Goal: Transaction & Acquisition: Download file/media

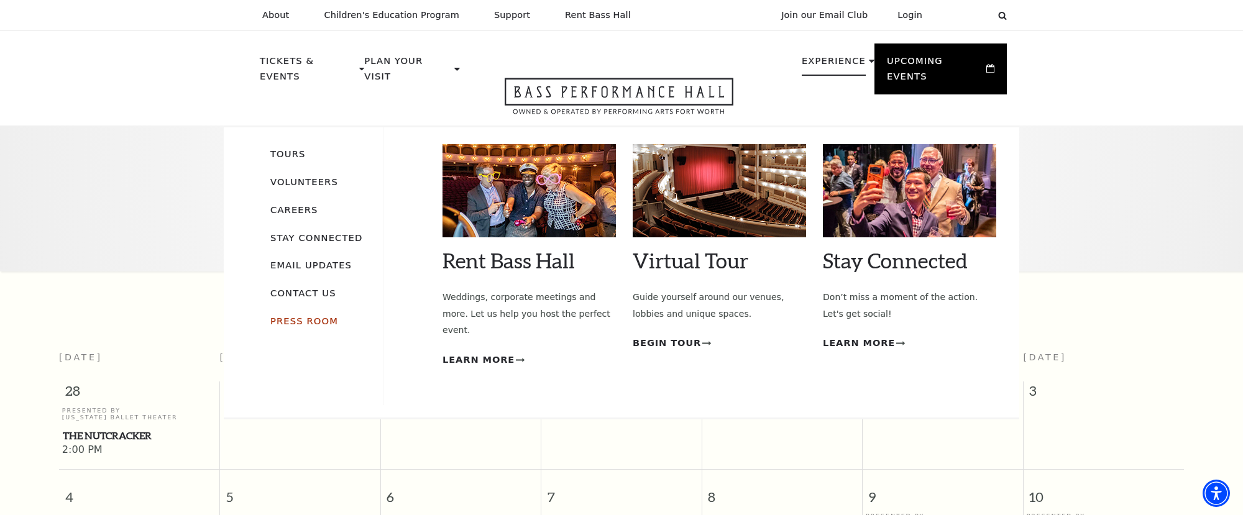
click at [308, 316] on link "Press Room" at bounding box center [304, 321] width 68 height 11
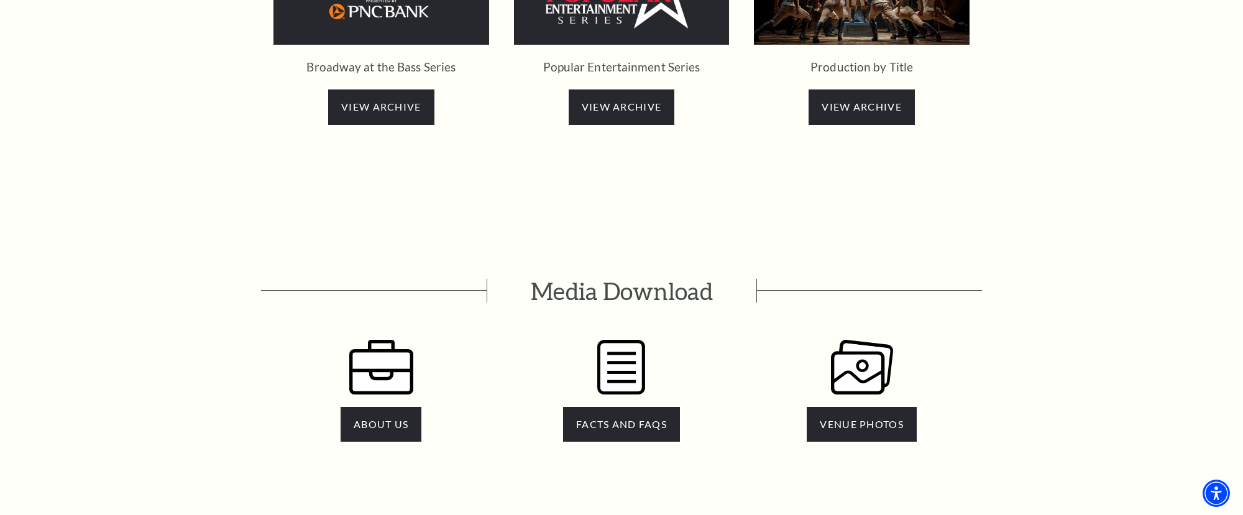
scroll to position [2429, 0]
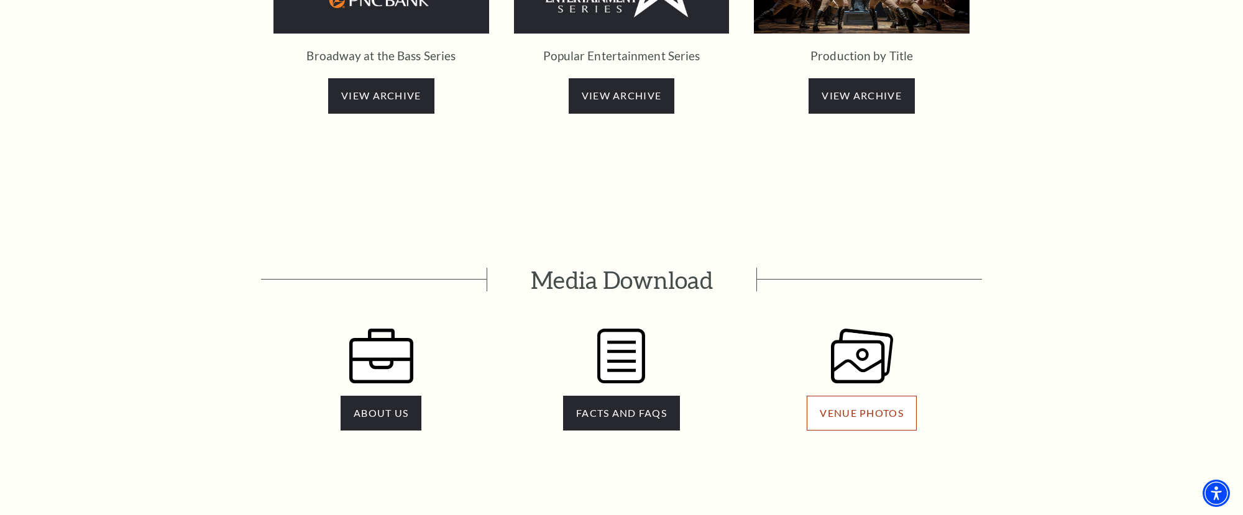
click at [825, 396] on link "VENUE PHOTOS" at bounding box center [861, 413] width 109 height 35
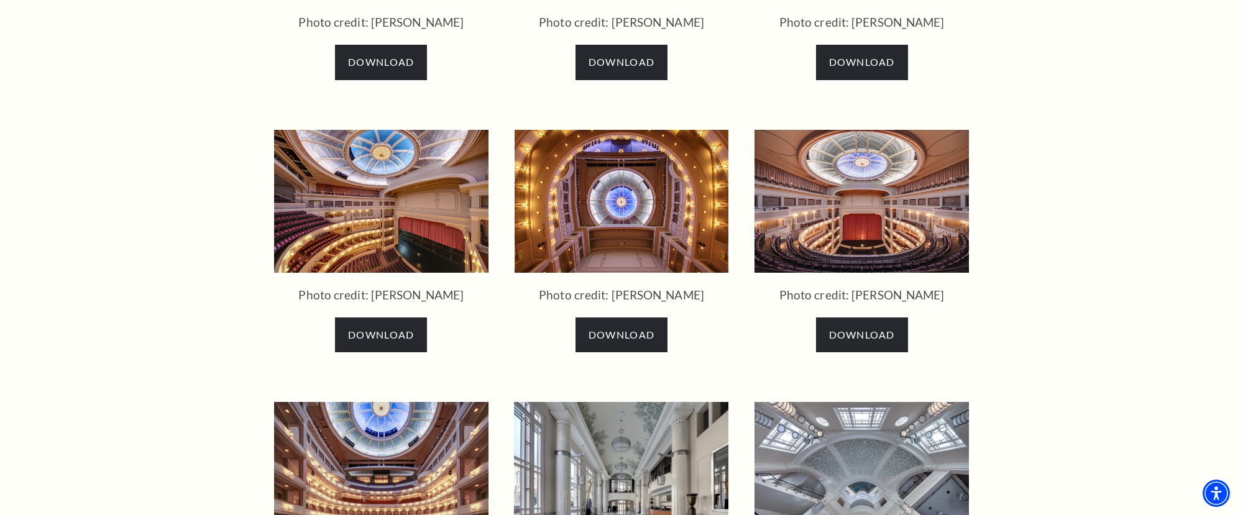
scroll to position [1554, 0]
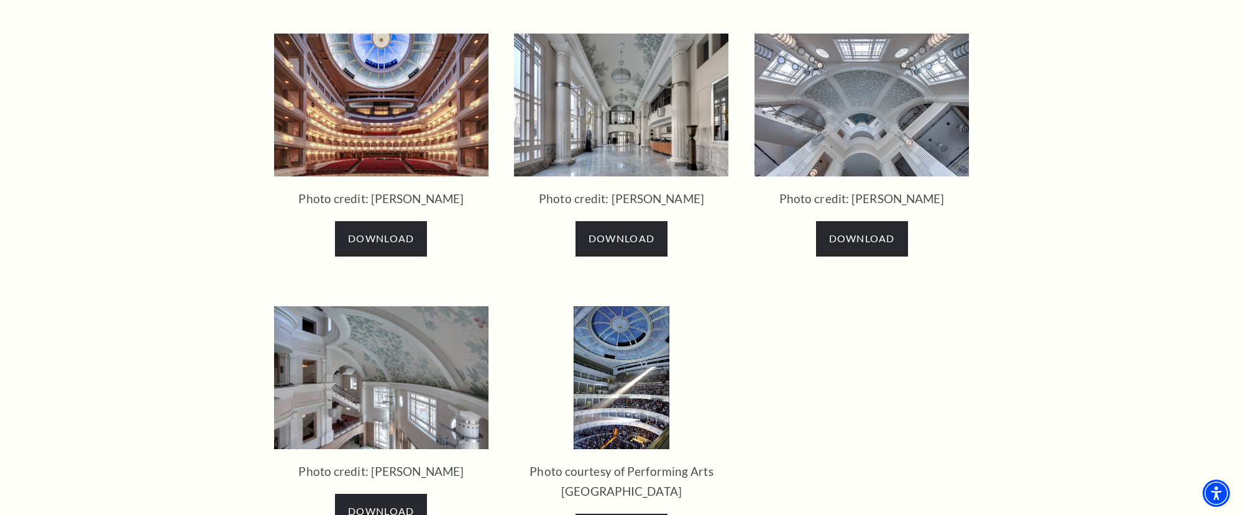
scroll to position [1974, 0]
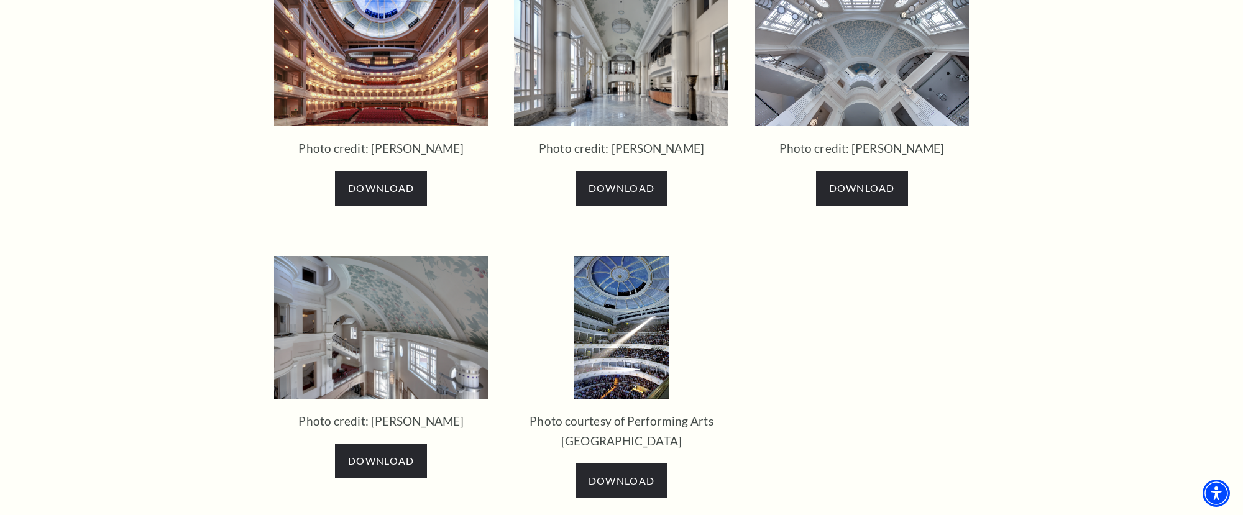
click at [623, 344] on img at bounding box center [622, 327] width 96 height 143
click at [600, 476] on span "Download" at bounding box center [622, 481] width 66 height 12
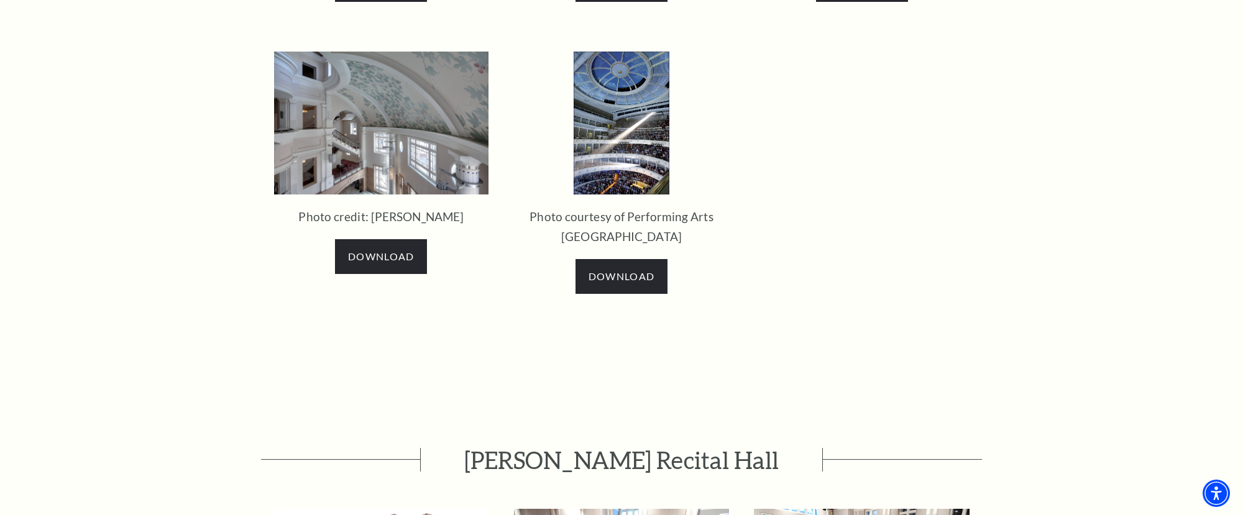
scroll to position [2197, 0]
